Goal: Task Accomplishment & Management: Use online tool/utility

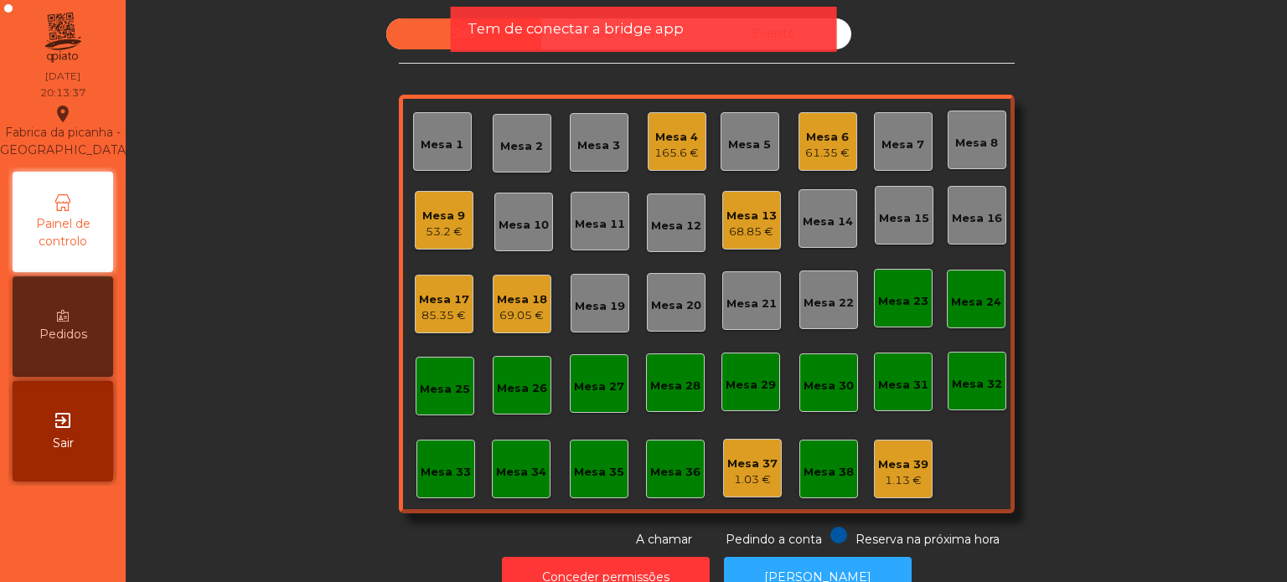
click at [890, 220] on div "Mesa 15" at bounding box center [904, 218] width 50 height 17
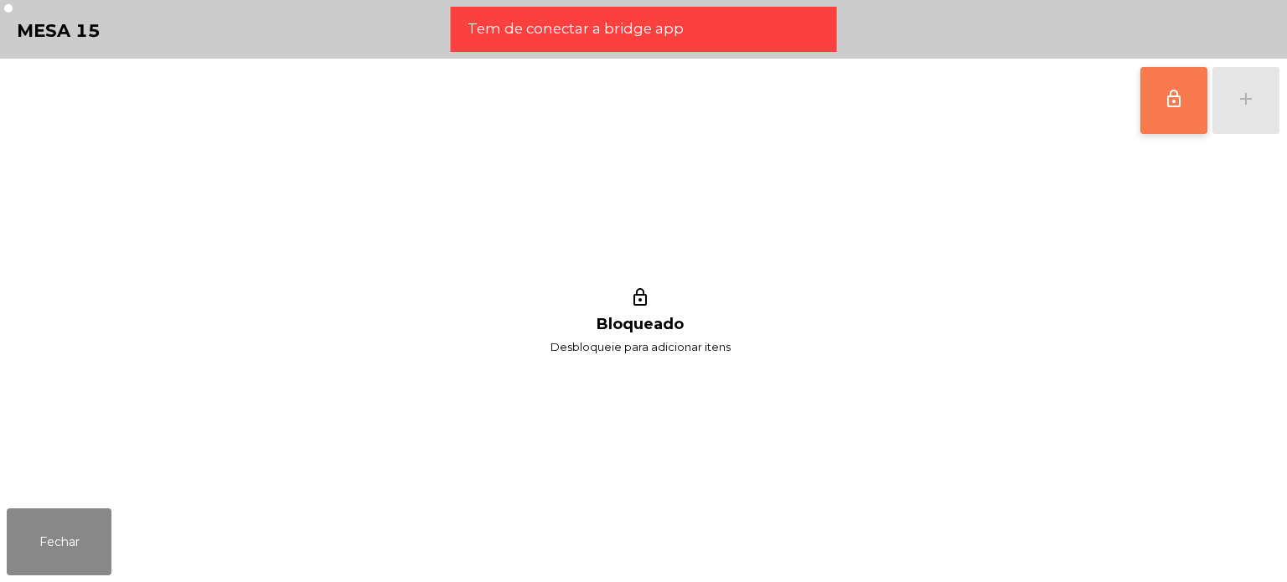
click at [1182, 106] on span "lock_outline" at bounding box center [1174, 99] width 20 height 20
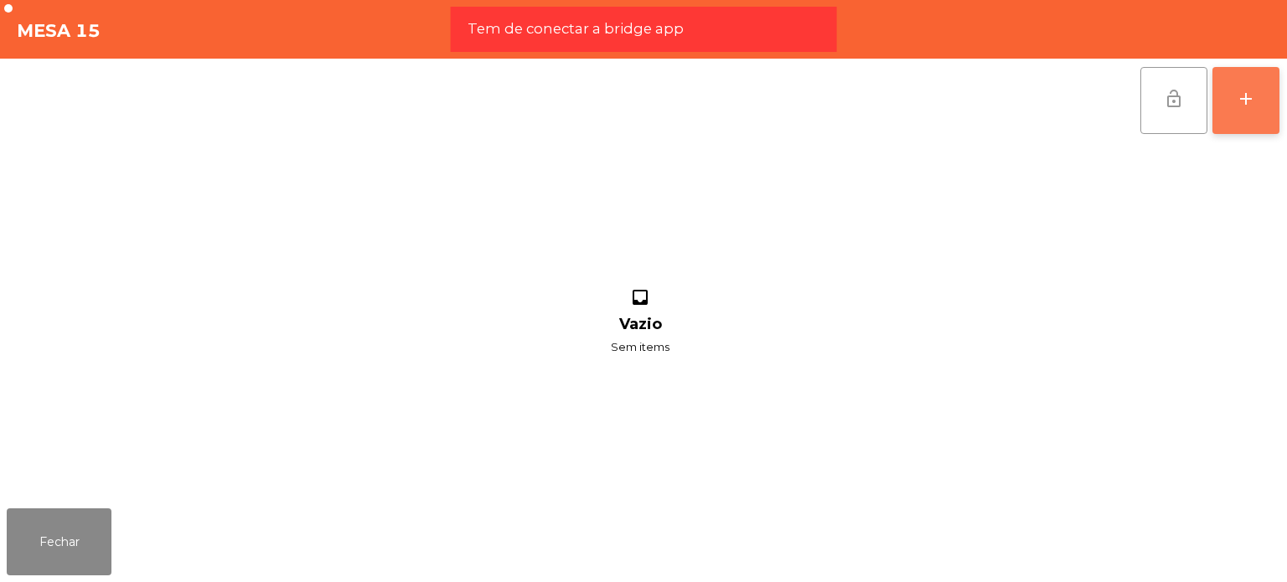
click at [1240, 106] on div "add" at bounding box center [1246, 99] width 20 height 20
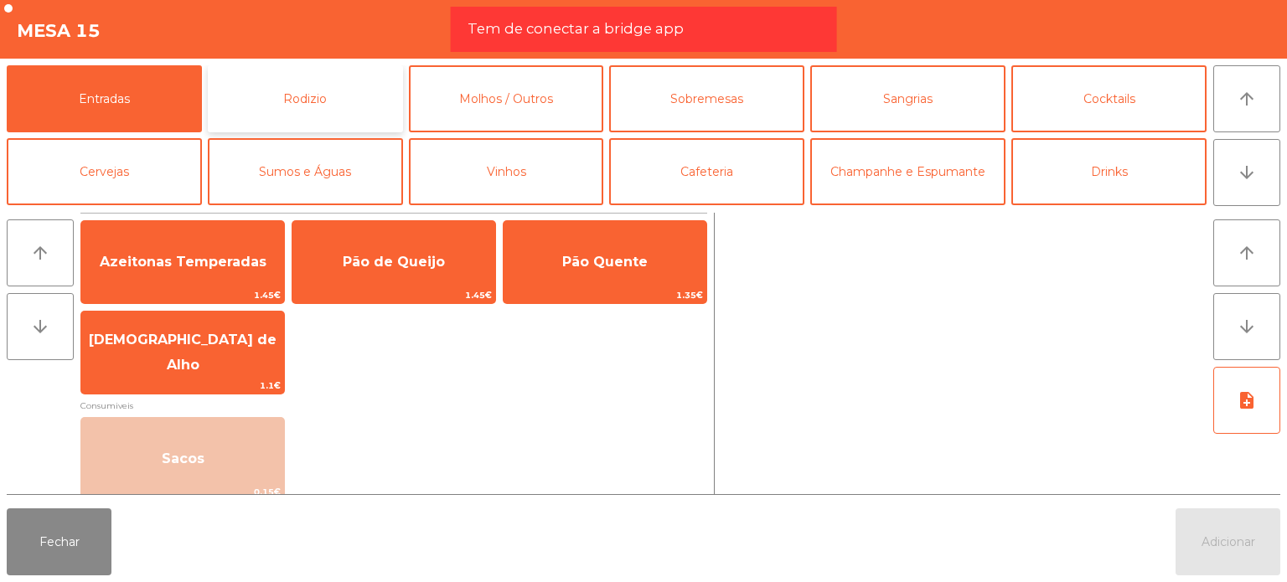
click at [365, 77] on button "Rodizio" at bounding box center [305, 98] width 195 height 67
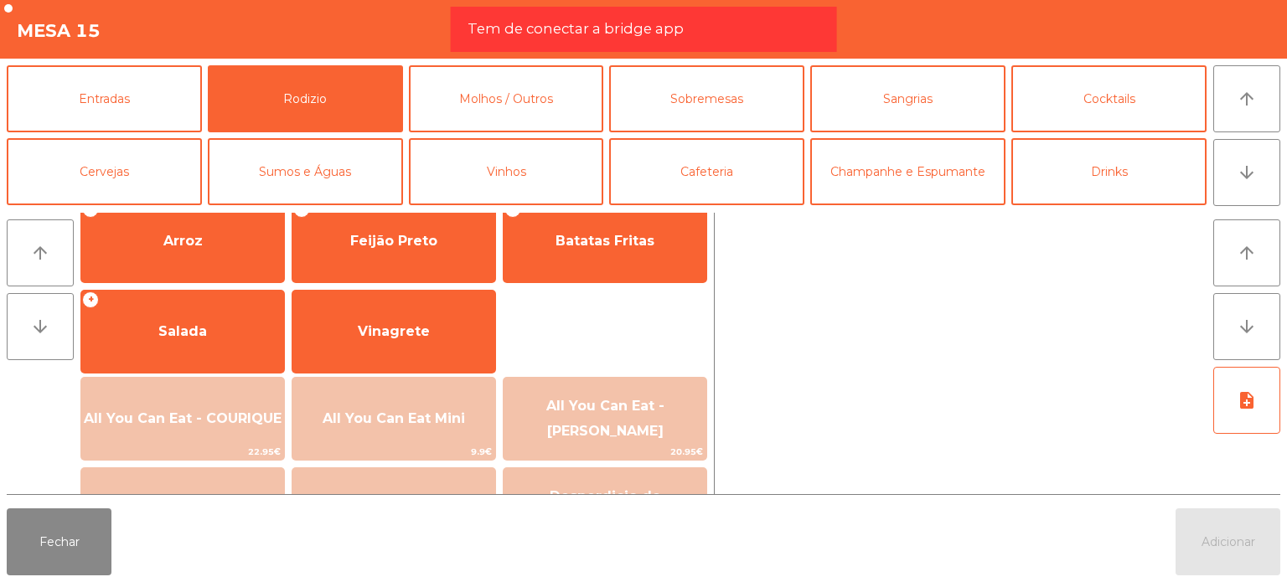
scroll to position [241, 0]
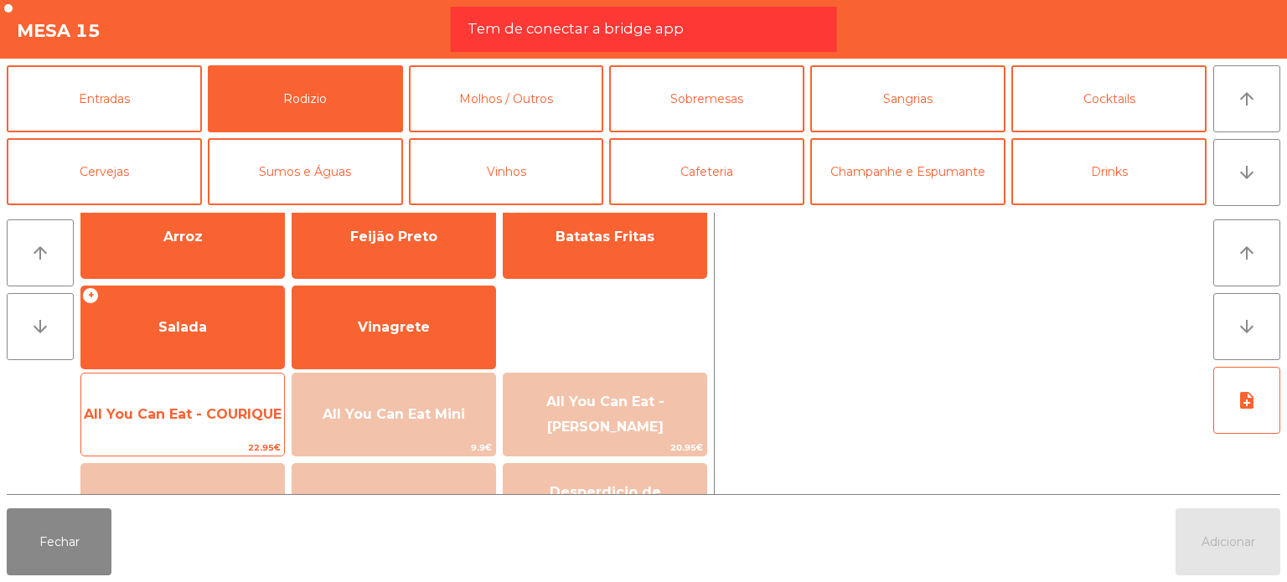
click at [234, 410] on span "All You Can Eat - COURIQUE" at bounding box center [183, 414] width 198 height 16
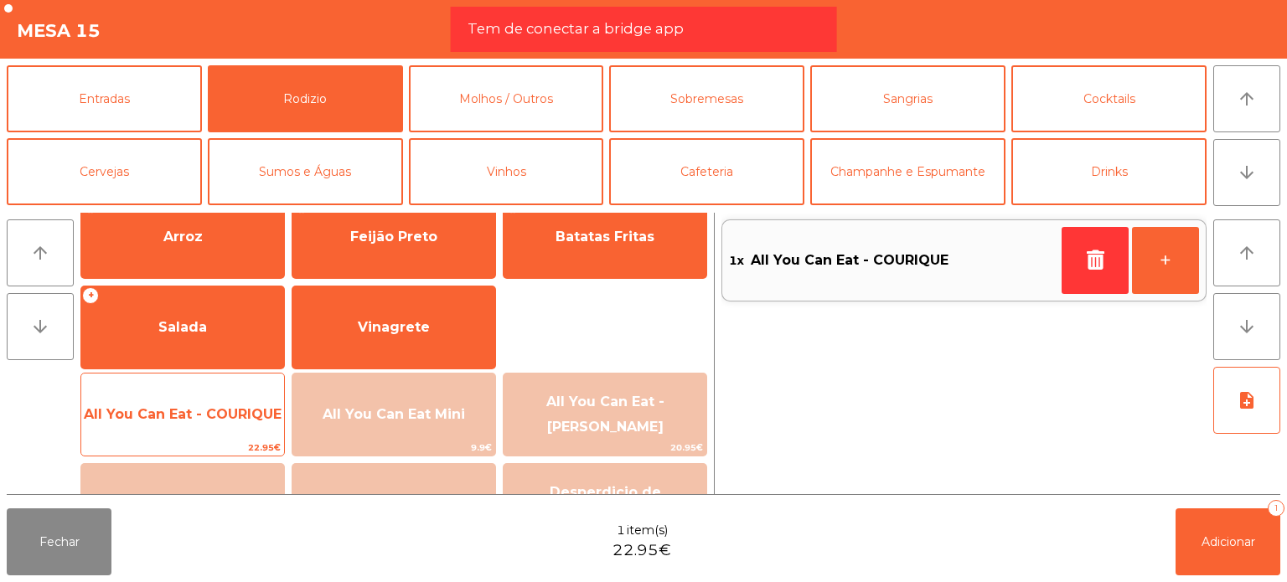
click at [234, 410] on span "All You Can Eat - COURIQUE" at bounding box center [183, 414] width 198 height 16
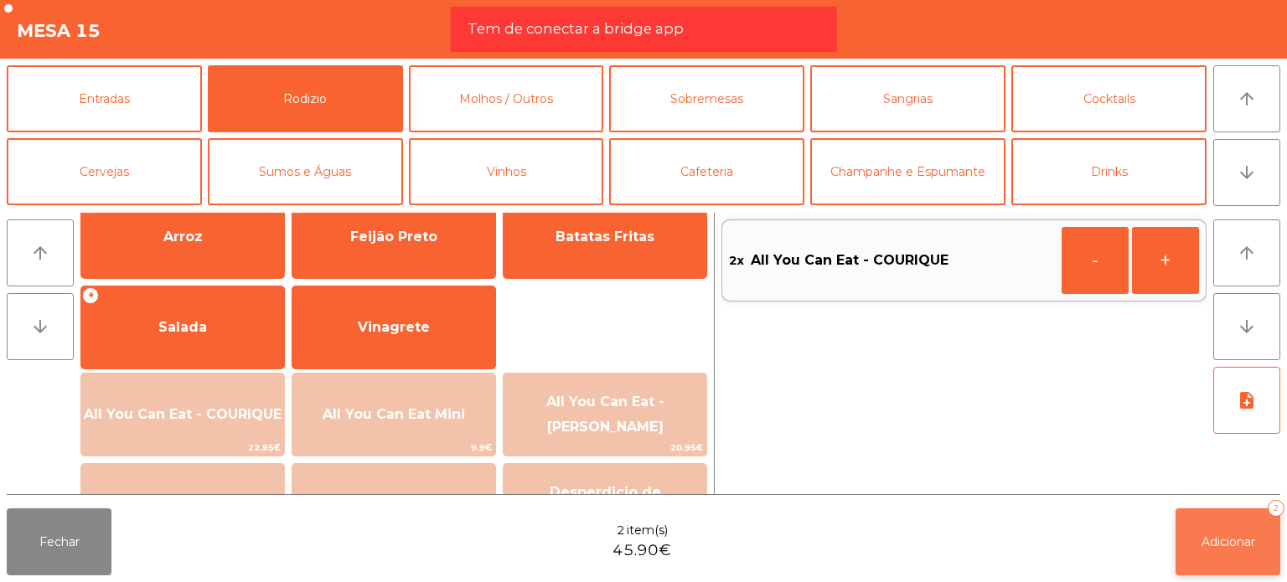
click at [1243, 559] on button "Adicionar 2" at bounding box center [1227, 541] width 105 height 67
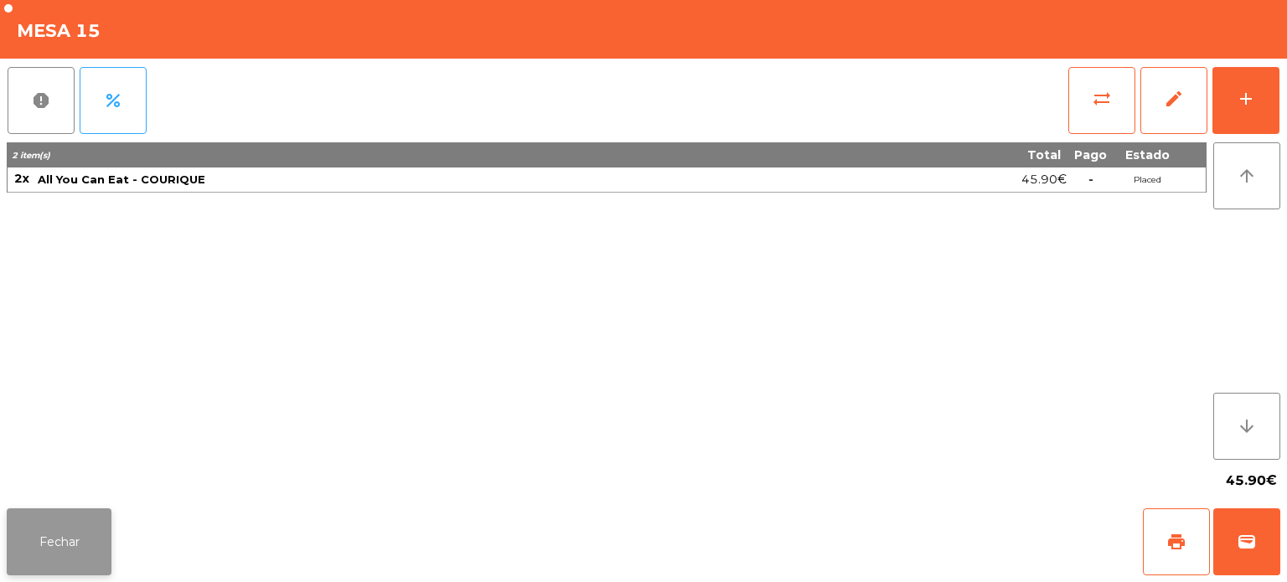
click at [80, 541] on button "Fechar" at bounding box center [59, 541] width 105 height 67
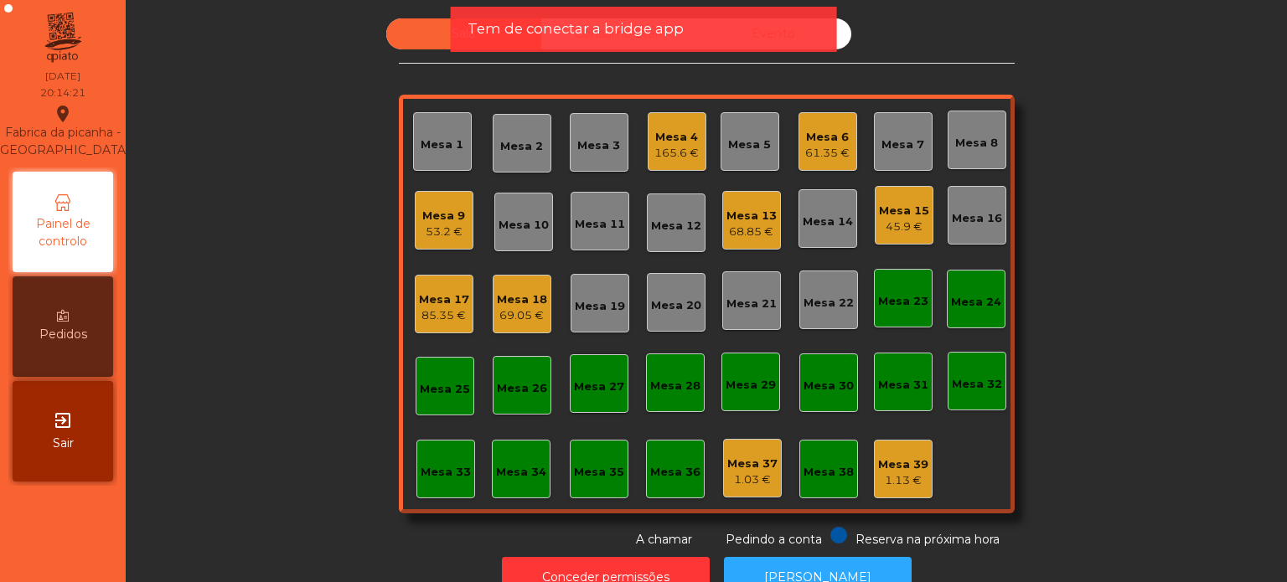
click at [196, 438] on div "Sala Consumo Staff Evento Mesa 1 Mesa 2 Mesa 3 Mesa 4 165.6 € [GEOGRAPHIC_DATA]…" at bounding box center [706, 283] width 1116 height 530
click at [564, 13] on div "Tem de conectar a bridge app" at bounding box center [644, 29] width 386 height 45
